Goal: Task Accomplishment & Management: Manage account settings

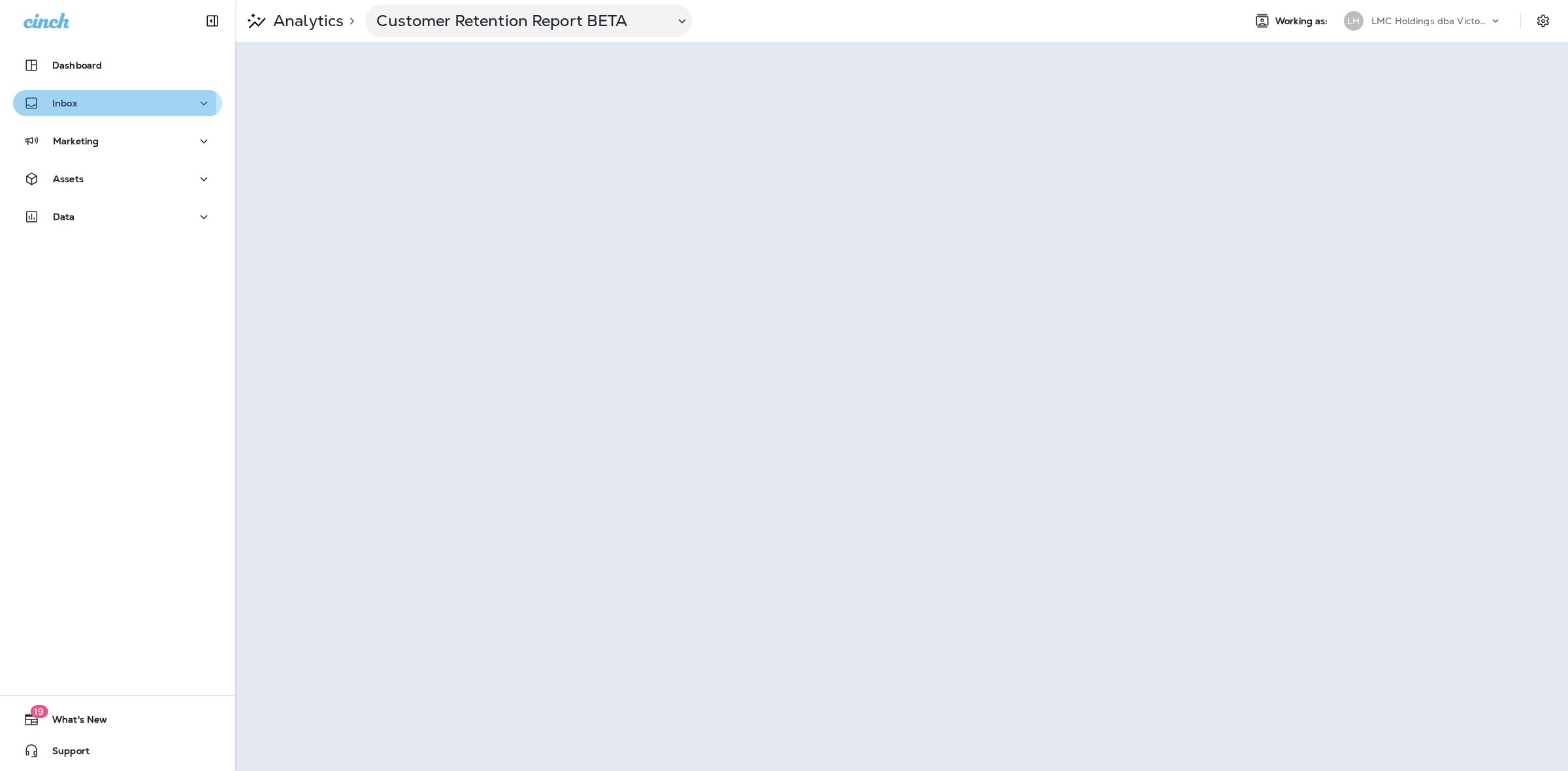
click at [113, 104] on div "Inbox" at bounding box center [117, 104] width 188 height 16
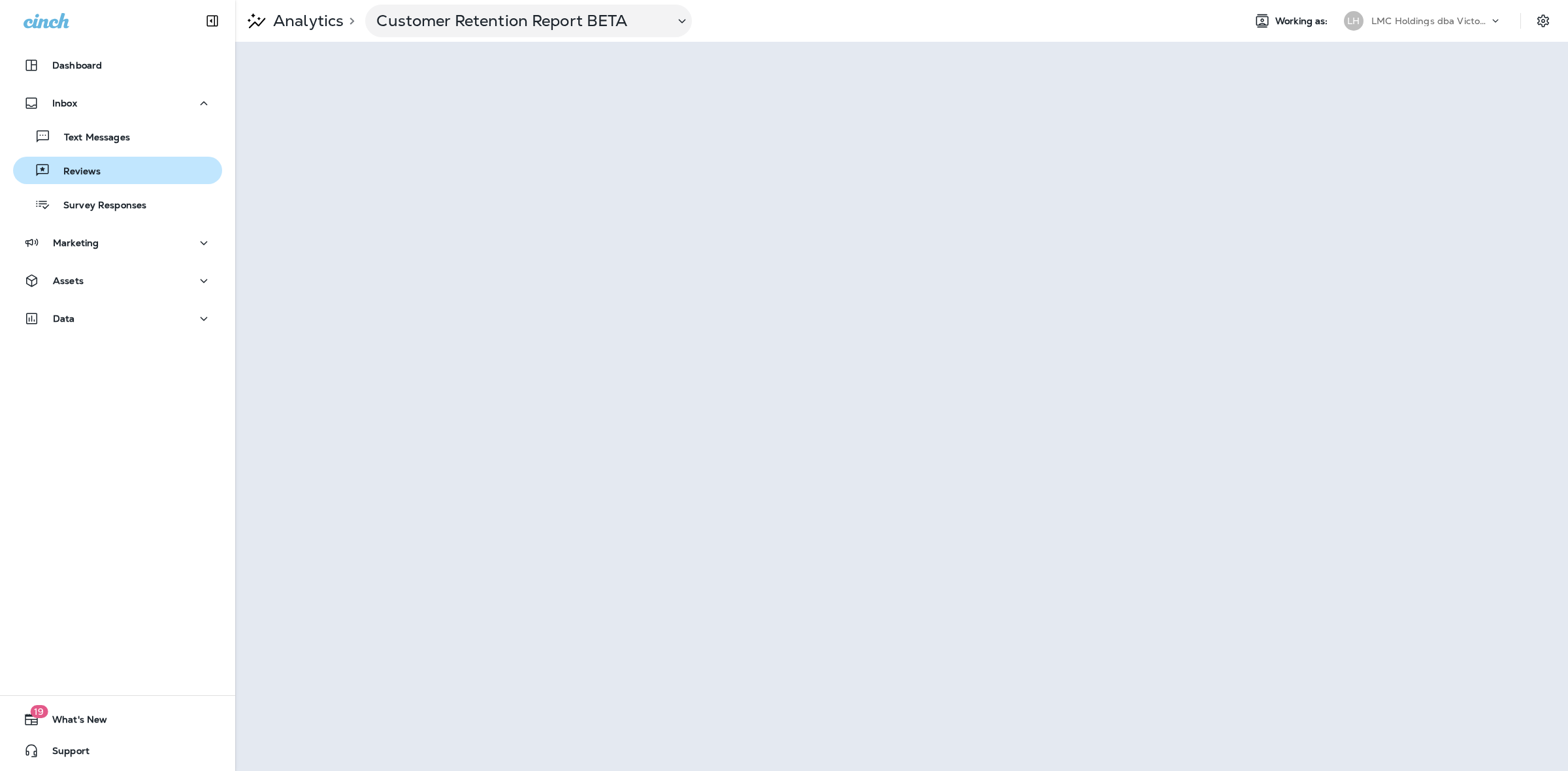
click at [115, 158] on button "Reviews" at bounding box center [117, 171] width 209 height 28
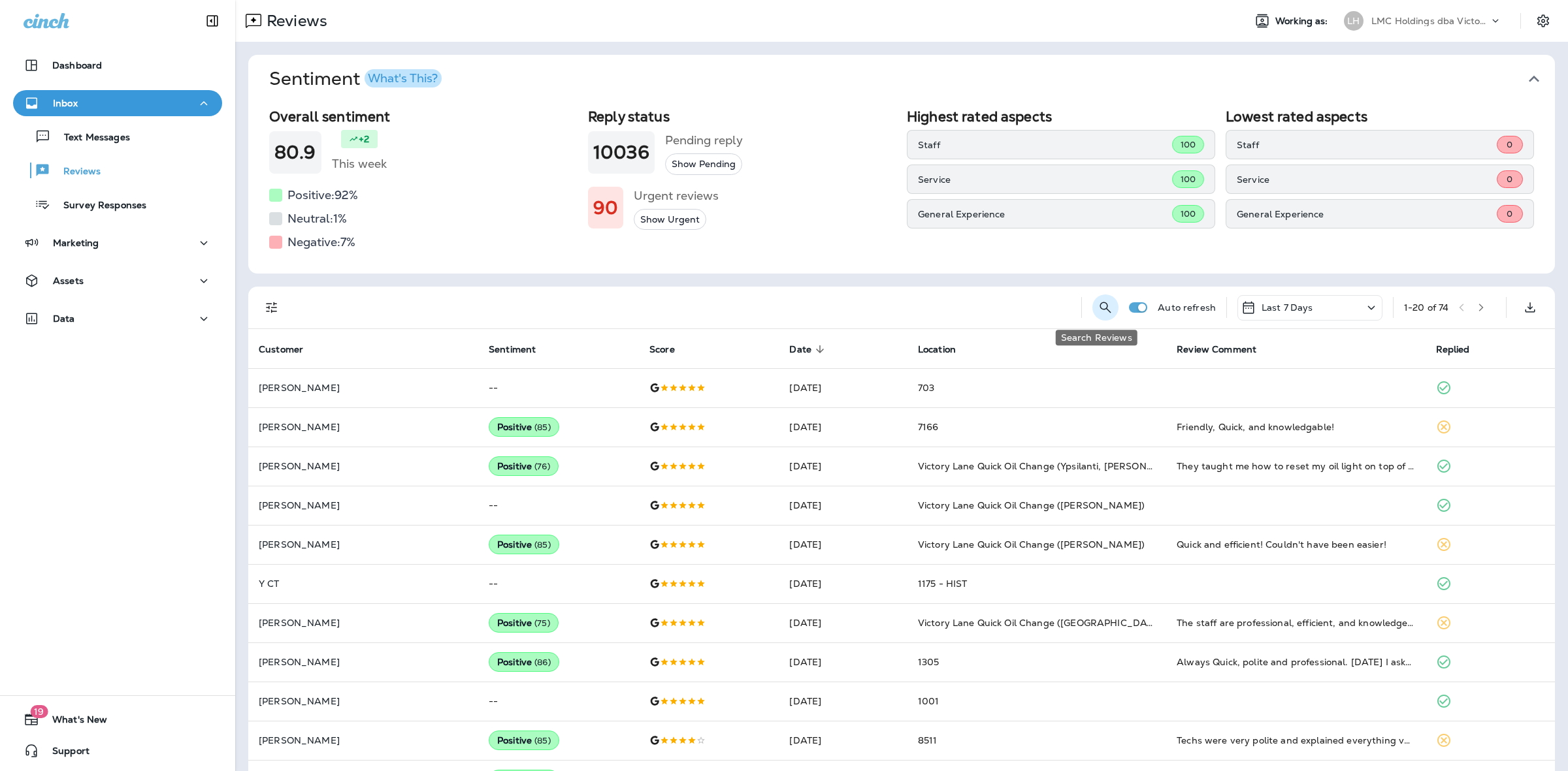
click at [1097, 310] on icon "Search Reviews" at bounding box center [1105, 307] width 16 height 16
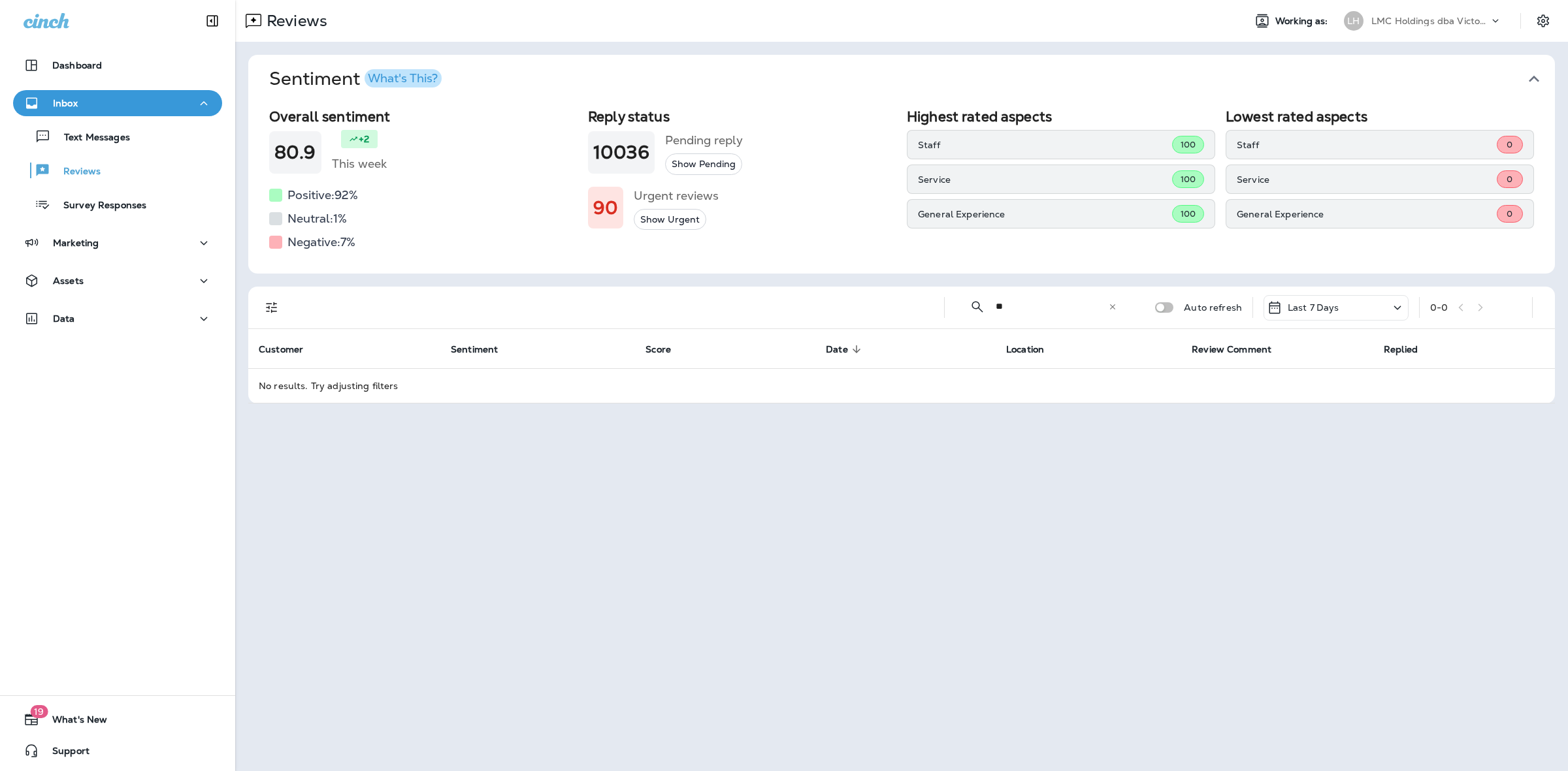
type input "*"
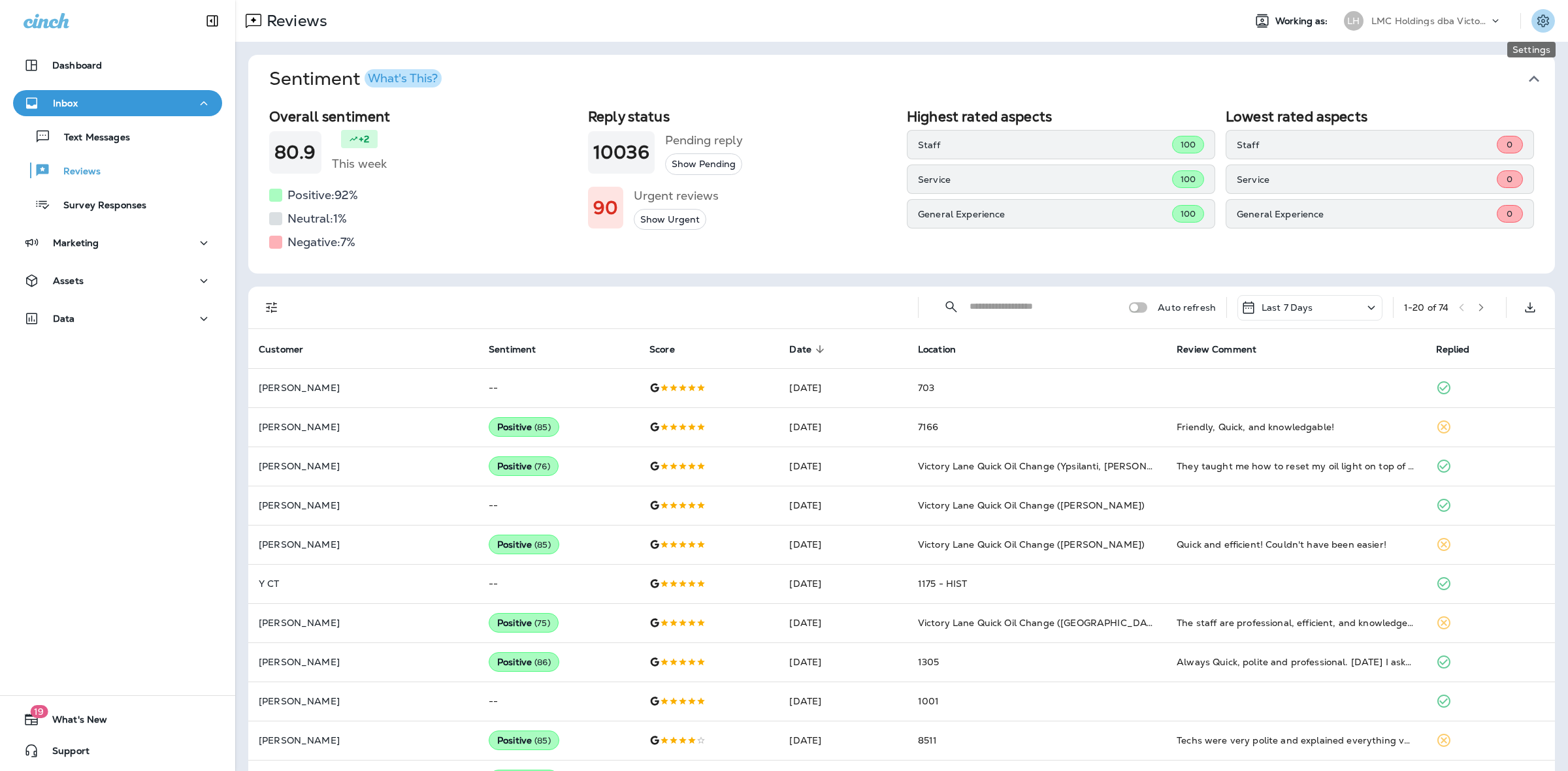
click at [1537, 21] on icon "Settings" at bounding box center [1543, 20] width 12 height 13
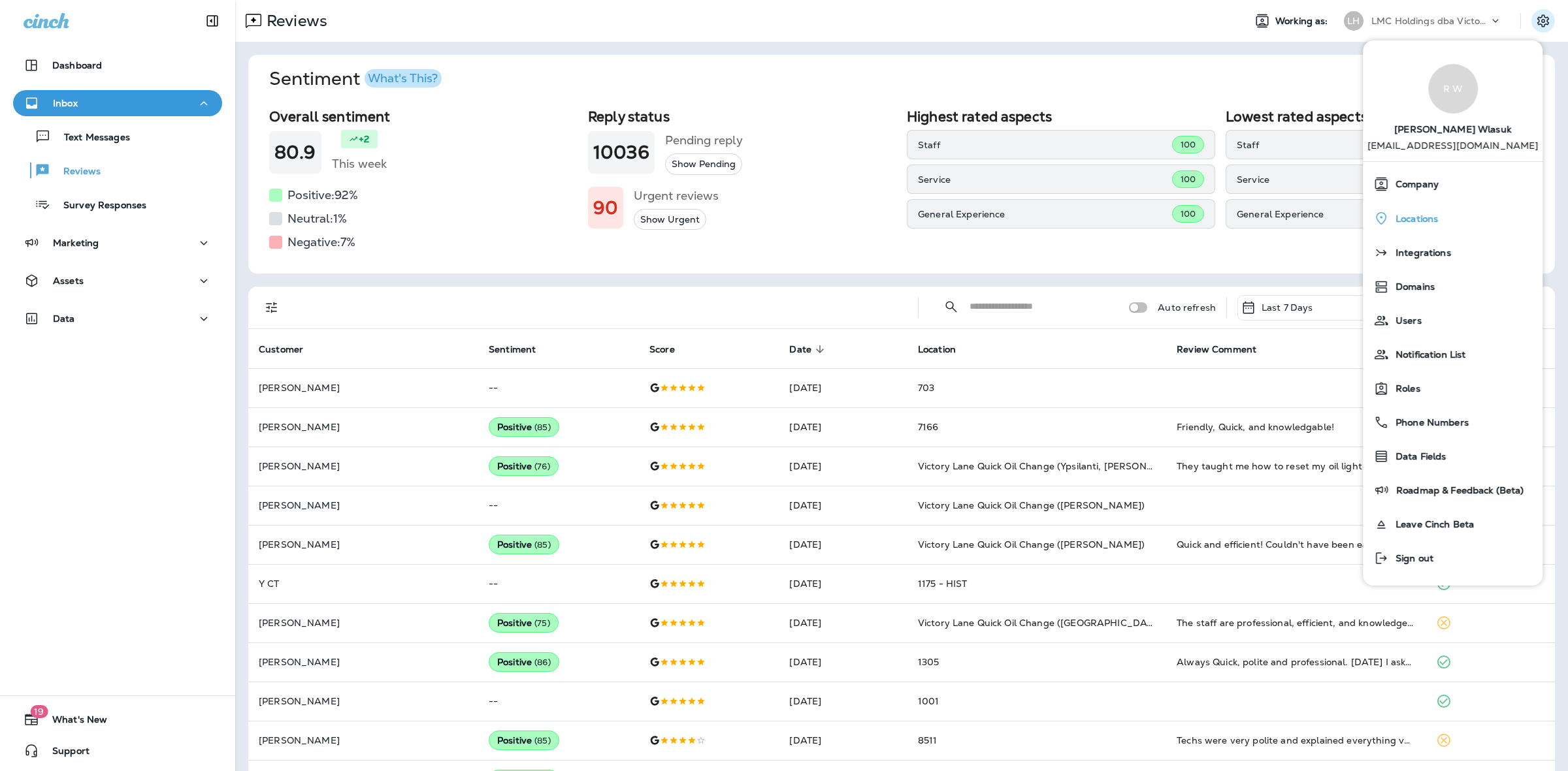
click at [1431, 214] on span "Locations" at bounding box center [1414, 219] width 49 height 11
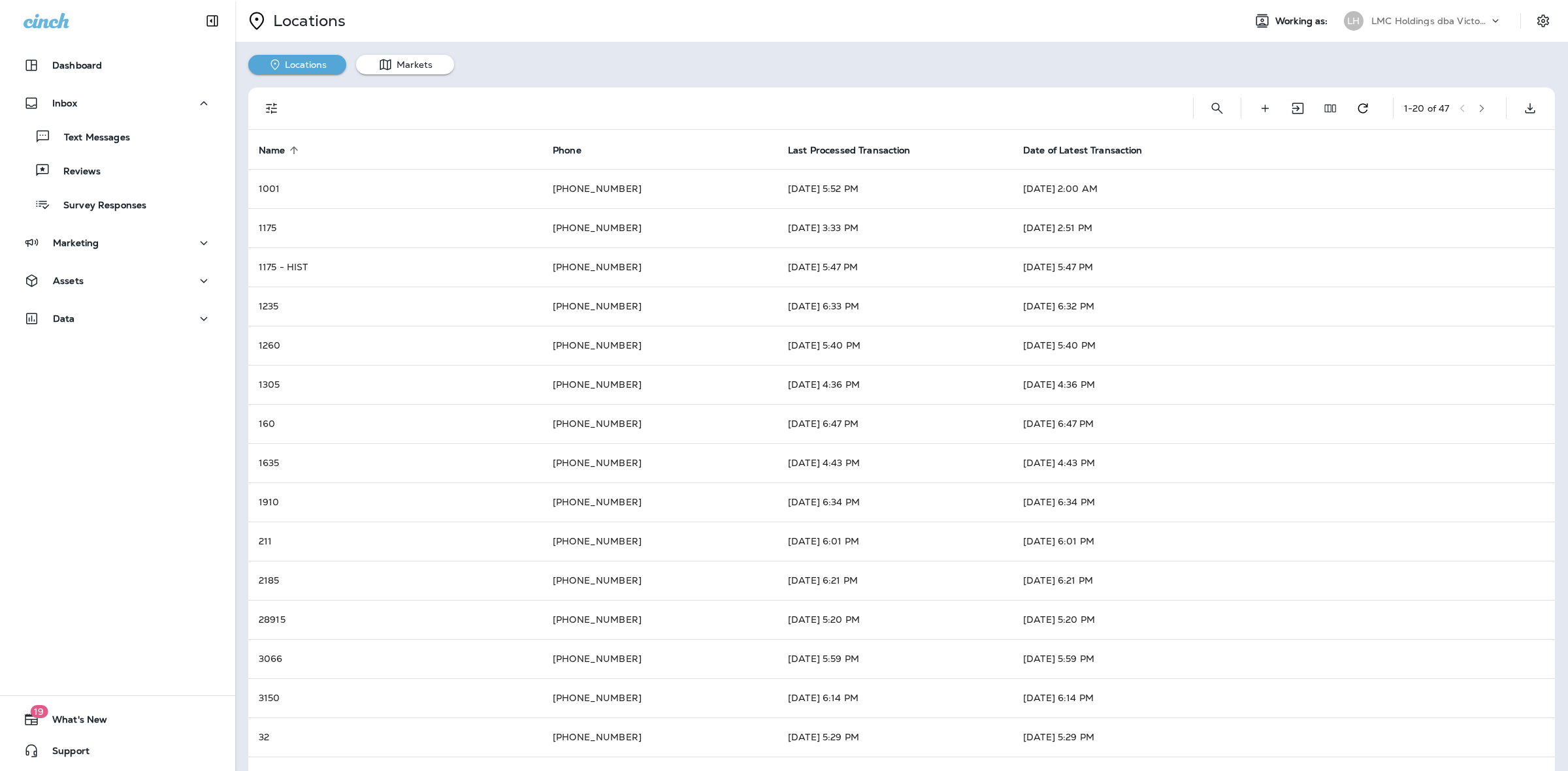
click at [1474, 102] on button "button" at bounding box center [1482, 108] width 20 height 20
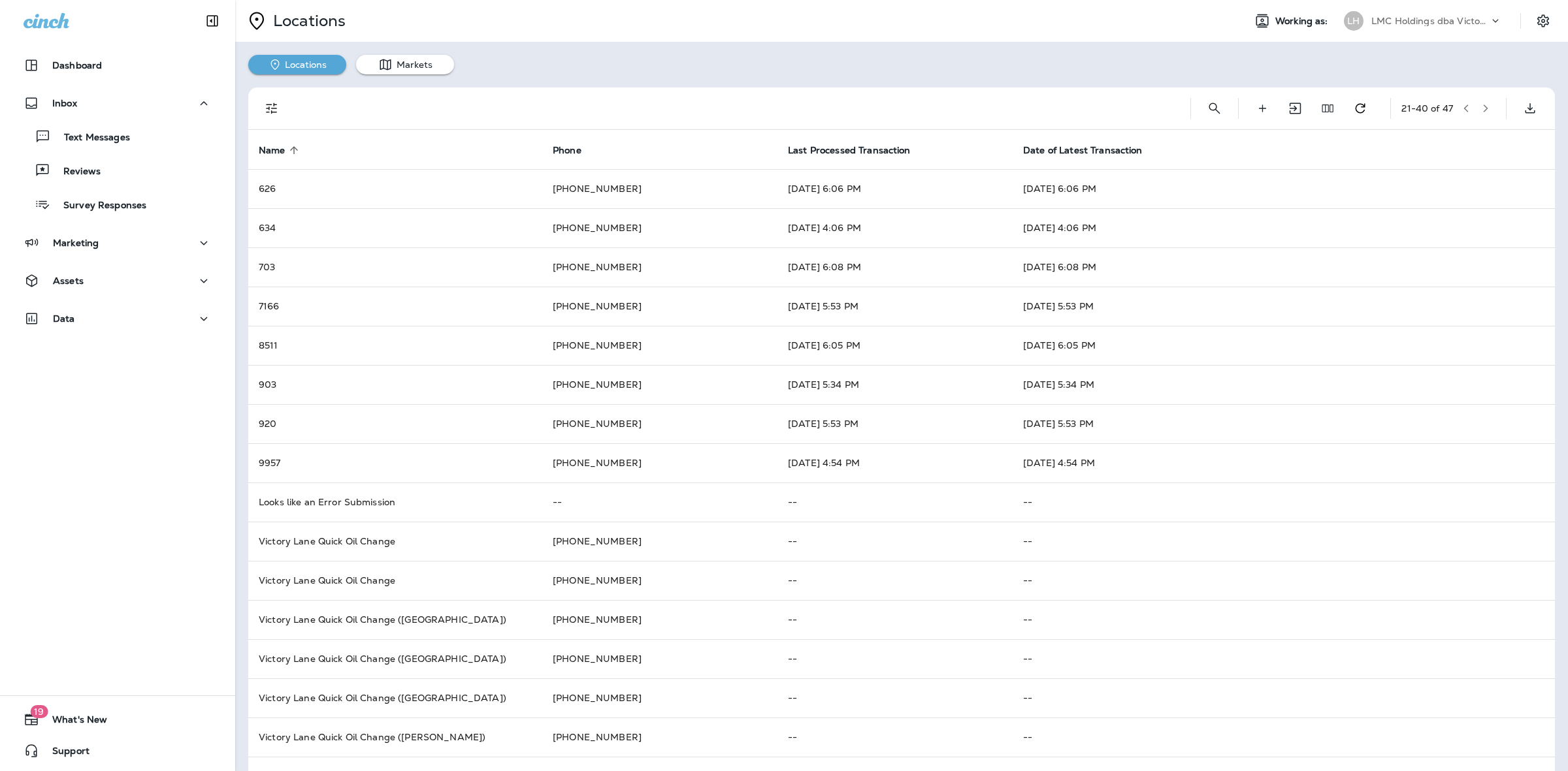
click at [1480, 111] on button "button" at bounding box center [1486, 108] width 20 height 20
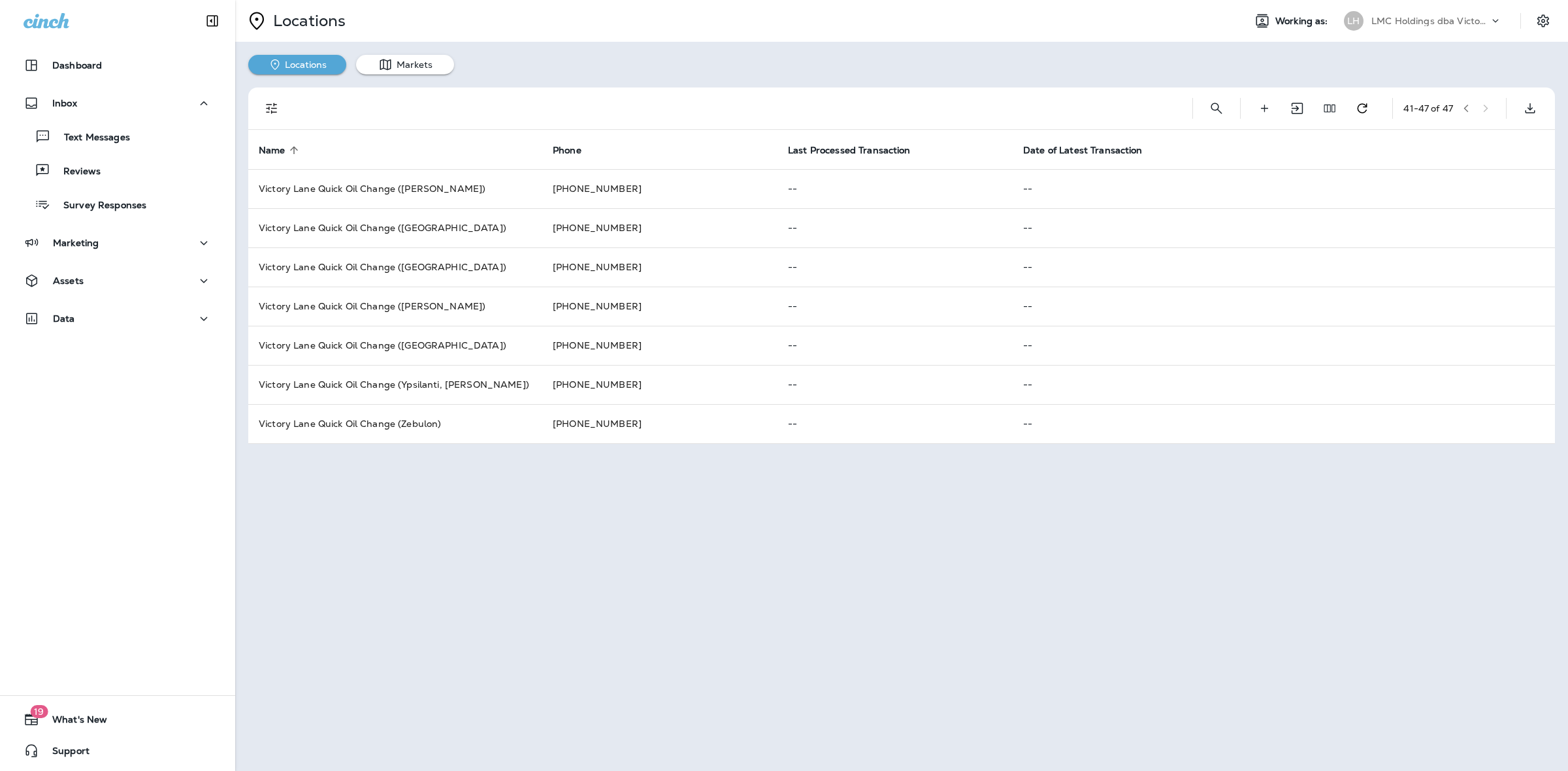
click at [736, 581] on div "Locations Working as: LH LMC Holdings dba Victory Lane Quick Oil Change Locatio…" at bounding box center [901, 385] width 1333 height 771
click at [1549, 24] on icon "Settings" at bounding box center [1544, 21] width 16 height 16
click at [1545, 26] on icon "Settings" at bounding box center [1544, 21] width 16 height 16
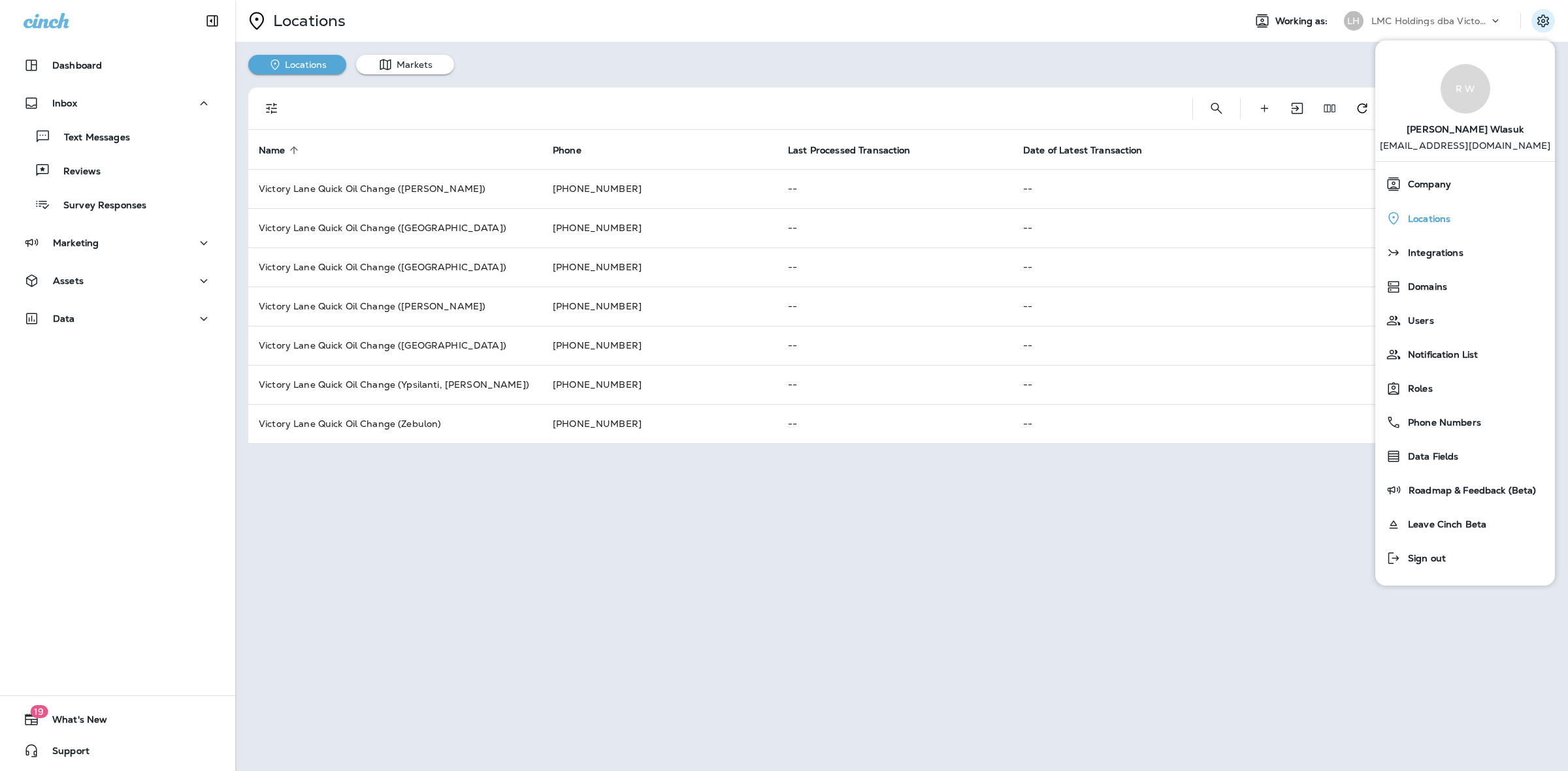
click at [1462, 219] on div "Locations" at bounding box center [1465, 218] width 169 height 27
click at [1458, 262] on div "Integrations" at bounding box center [1465, 253] width 169 height 26
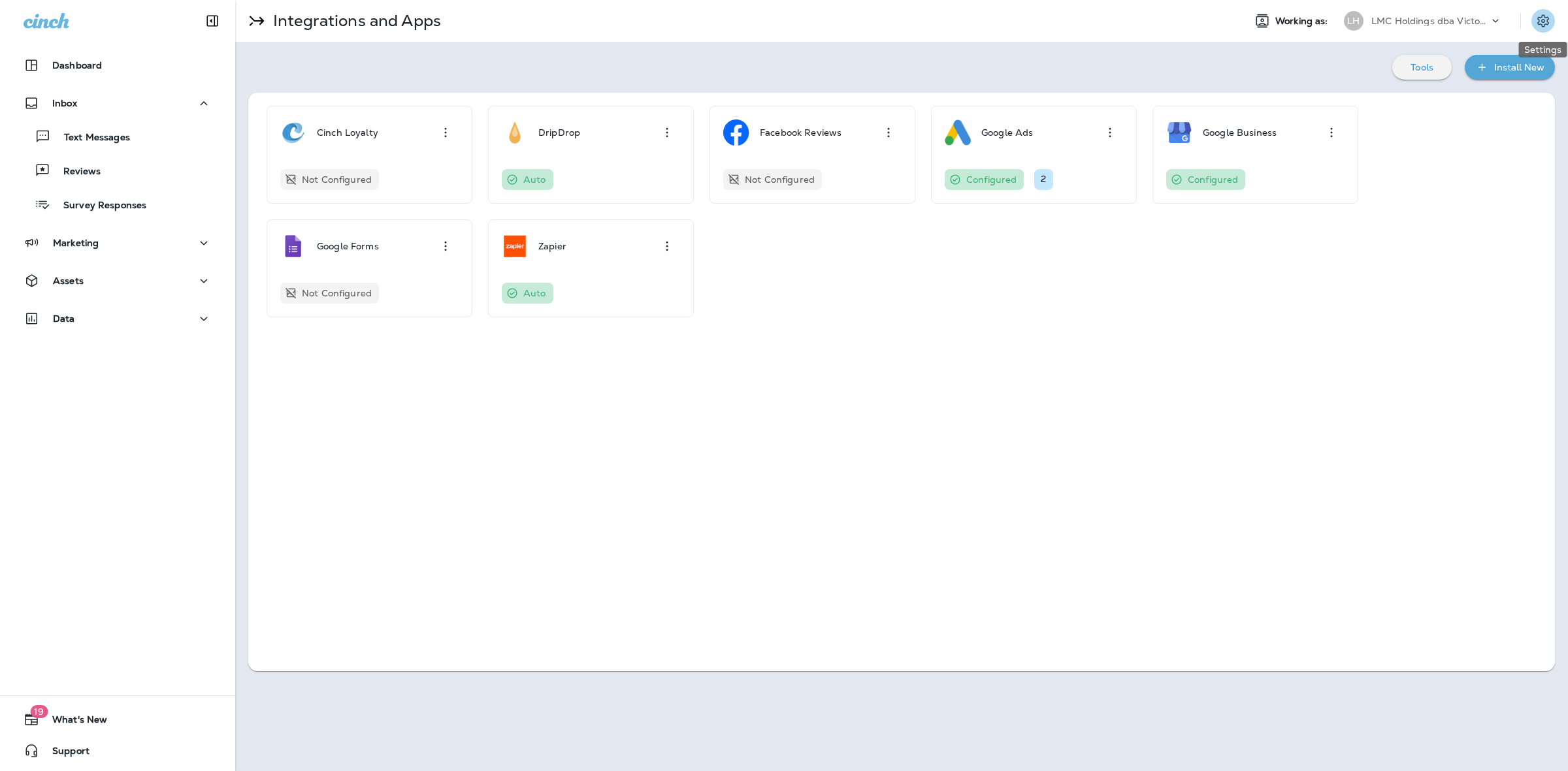
click at [1552, 18] on button "Settings" at bounding box center [1544, 21] width 24 height 24
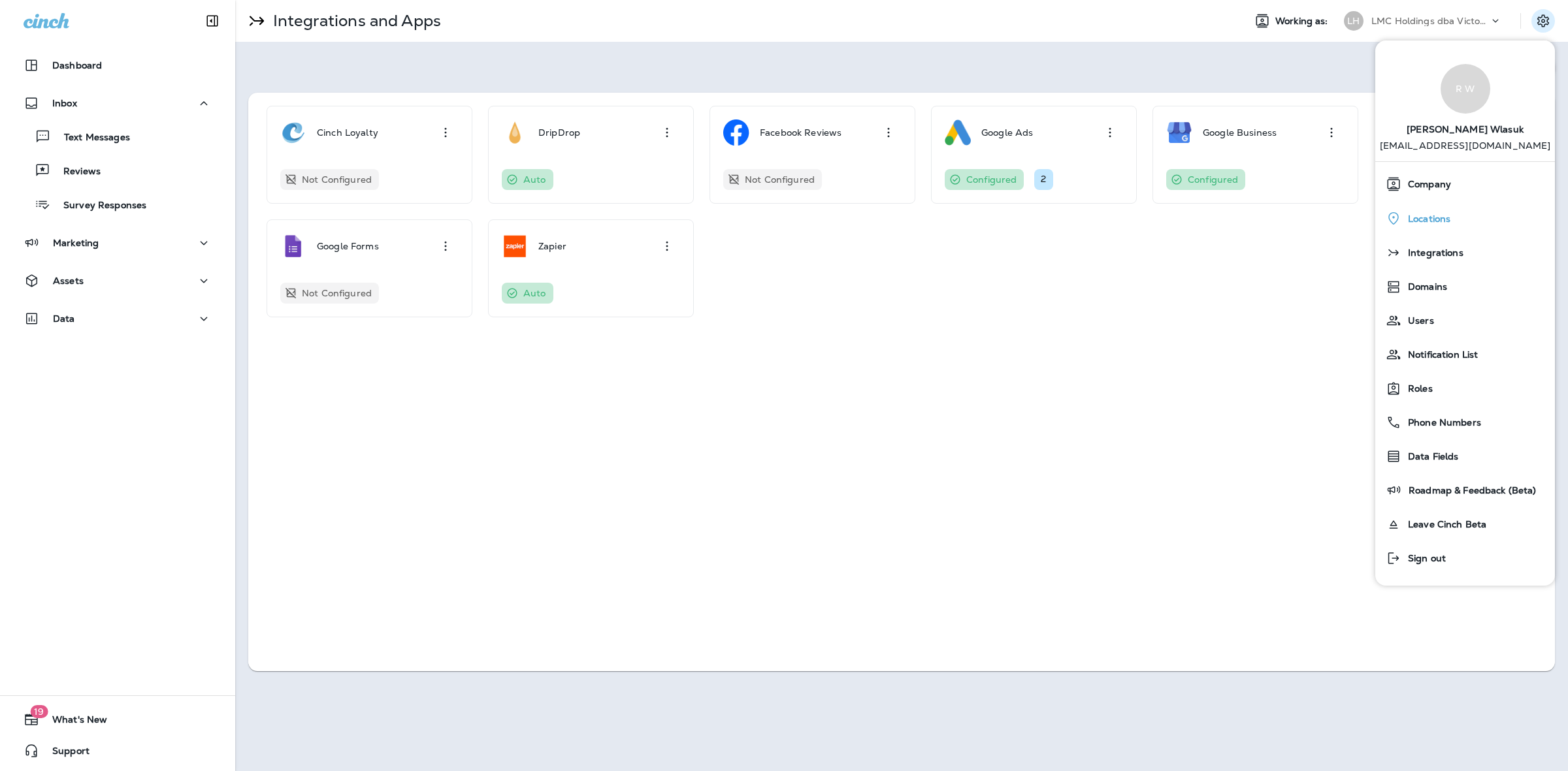
click at [1415, 226] on div "Locations" at bounding box center [1465, 218] width 169 height 27
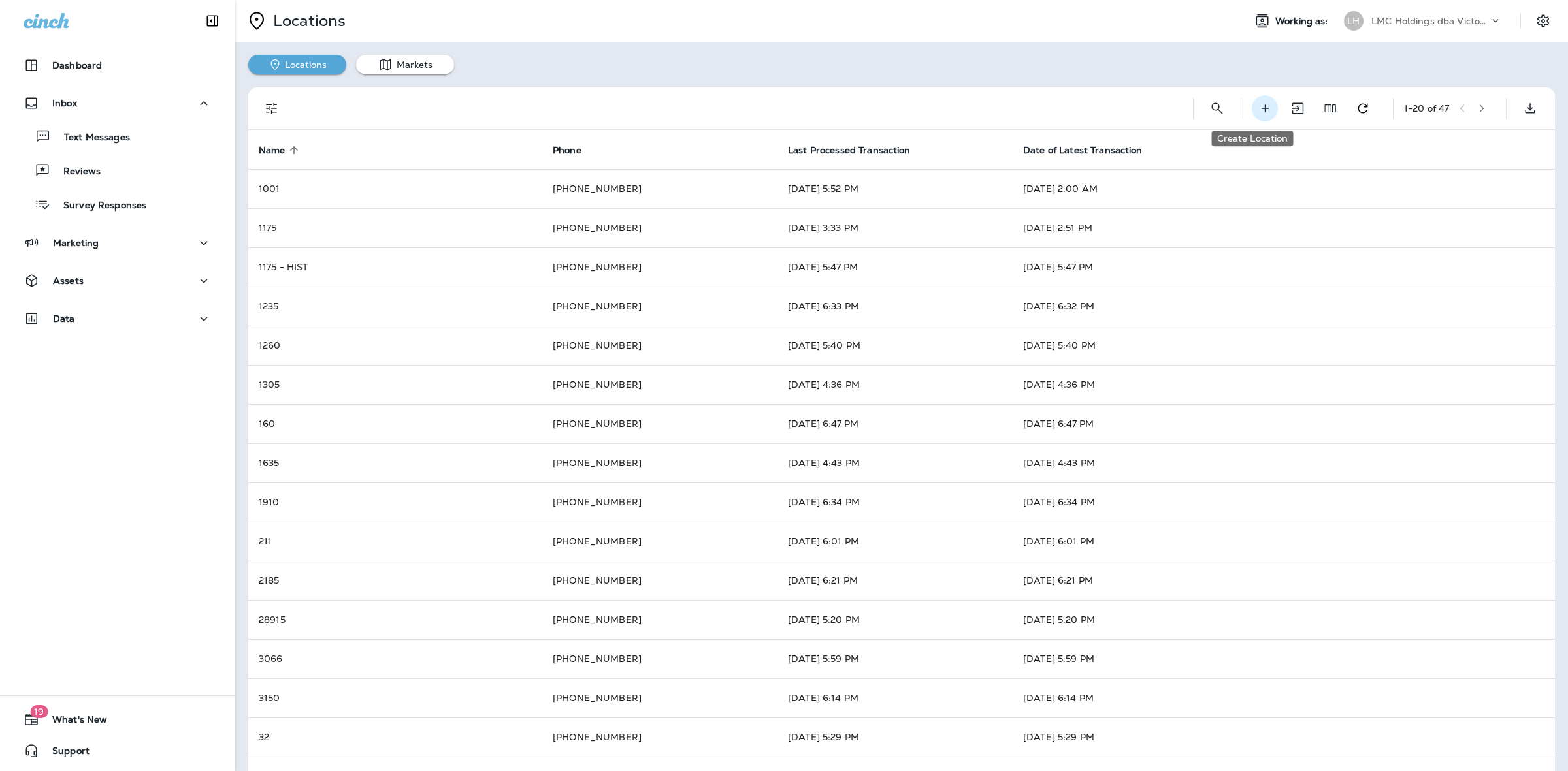
click at [1260, 106] on button "Create Location" at bounding box center [1265, 109] width 26 height 26
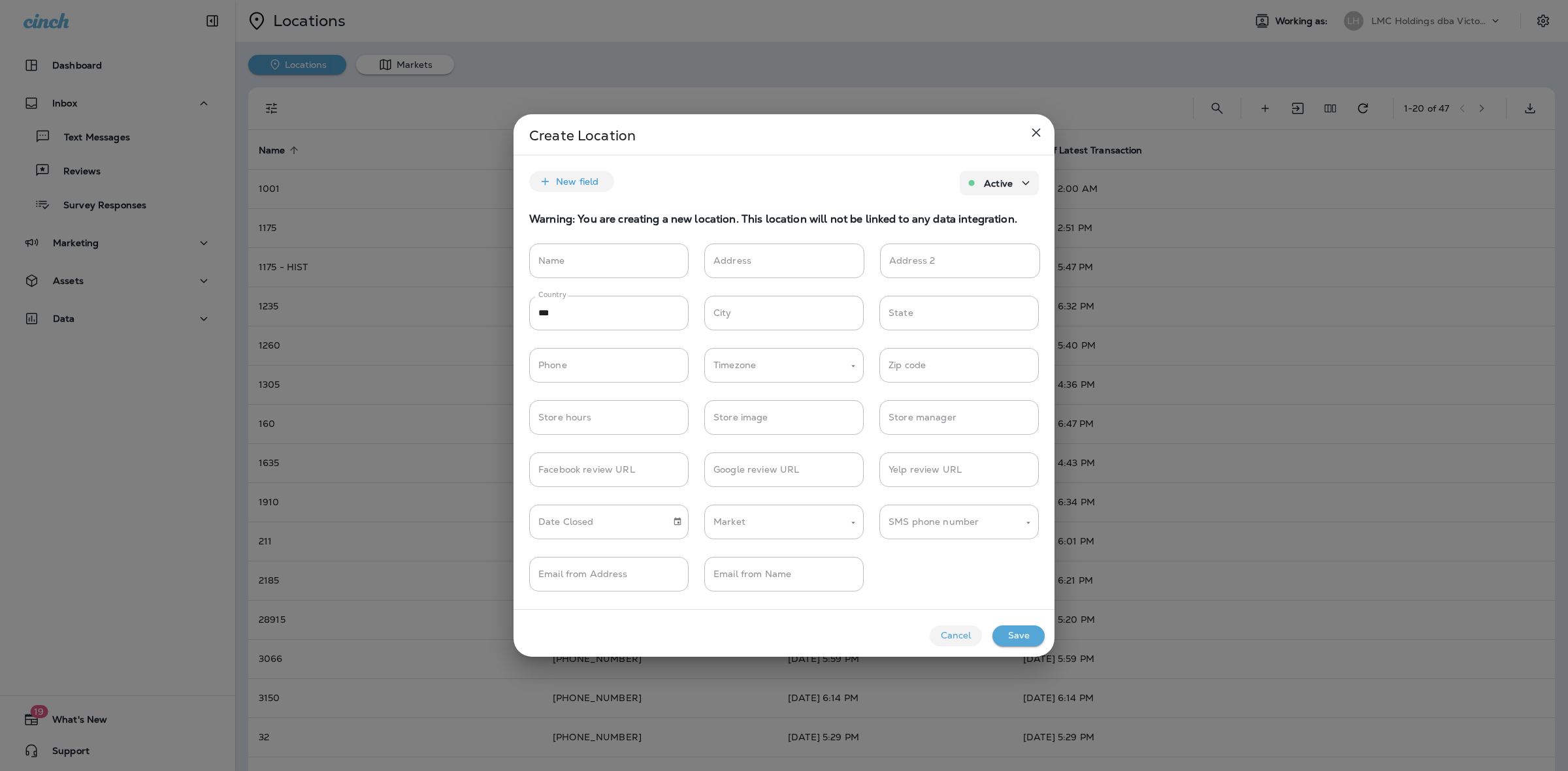
click at [1033, 129] on icon "close" at bounding box center [1036, 133] width 16 height 16
